Goal: Information Seeking & Learning: Check status

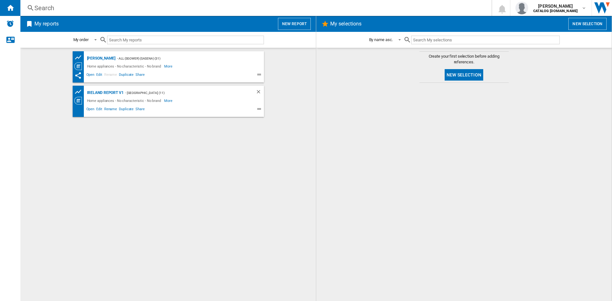
click at [42, 6] on div "Search" at bounding box center [254, 8] width 441 height 9
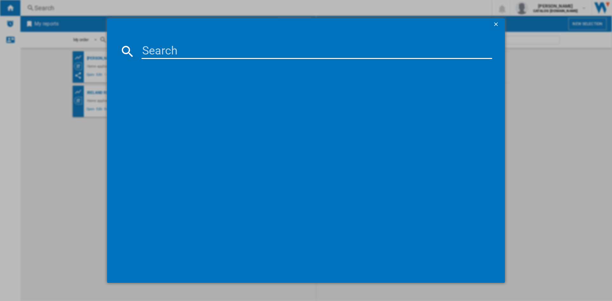
click at [154, 50] on input at bounding box center [317, 51] width 351 height 15
paste input "o9mqAmYk"
type input "o"
drag, startPoint x: 152, startPoint y: 47, endPoint x: 160, endPoint y: 48, distance: 8.0
click at [152, 47] on input at bounding box center [317, 51] width 351 height 15
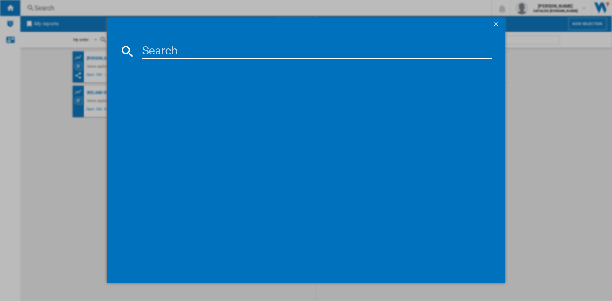
paste input "KDG583W"
type input "KDG583W"
click at [163, 91] on div "BEKO KDG583W WHITE" at bounding box center [310, 93] width 344 height 6
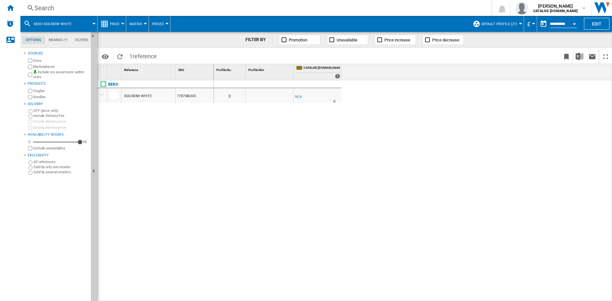
click at [44, 8] on div "Search" at bounding box center [254, 8] width 441 height 9
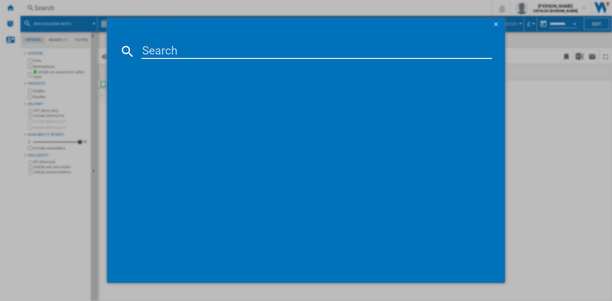
click at [169, 50] on input at bounding box center [317, 51] width 351 height 15
type input "KDG583S"
click at [167, 92] on div "BEKO KDG583S SILVER" at bounding box center [310, 93] width 344 height 6
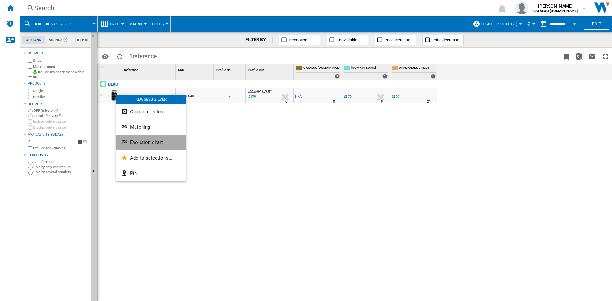
click at [154, 143] on span "Evolution chart" at bounding box center [146, 143] width 33 height 6
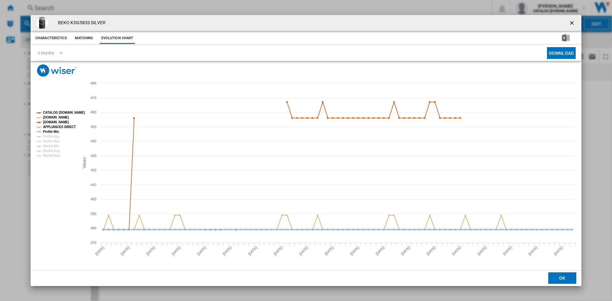
click at [49, 133] on tspan "Profile Min" at bounding box center [51, 132] width 16 height 4
click at [43, 51] on div "3 Months" at bounding box center [46, 53] width 17 height 5
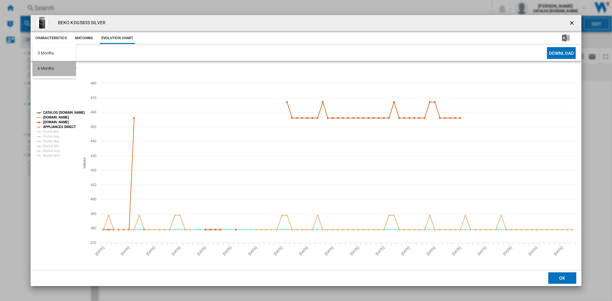
click at [53, 65] on md-option "6 Months" at bounding box center [54, 68] width 43 height 15
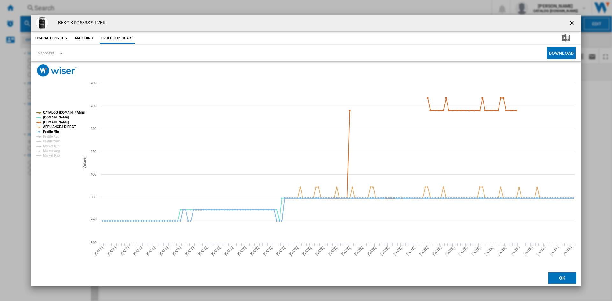
click at [572, 23] on ng-md-icon "getI18NText('BUTTONS.CLOSE_DIALOG')" at bounding box center [573, 24] width 8 height 8
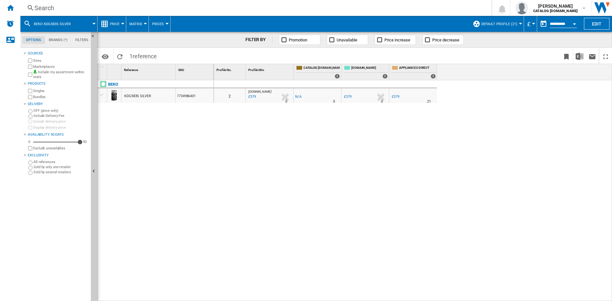
click at [227, 150] on div "0 2 [DOMAIN_NAME] : AO -1.0 % £379 % N/A 0 [DOMAIN_NAME] : AO -1.0 % -£1 % N/A 0" at bounding box center [413, 190] width 399 height 221
click at [329, 159] on div "0 2 [DOMAIN_NAME] : AO -1.0 % £379 % N/A 0 [DOMAIN_NAME] : AO -1.0 % -£1 % N/A 0" at bounding box center [413, 190] width 399 height 221
